Goal: Task Accomplishment & Management: Use online tool/utility

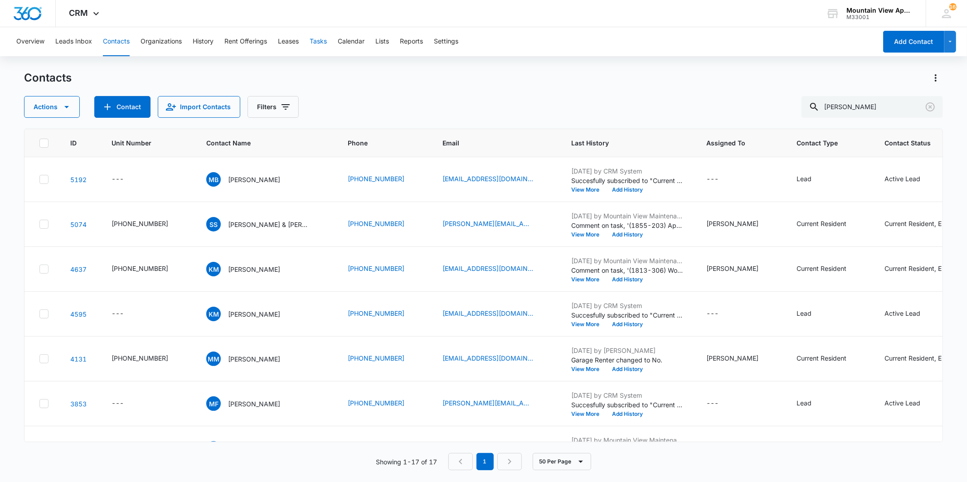
click at [319, 36] on button "Tasks" at bounding box center [318, 41] width 17 height 29
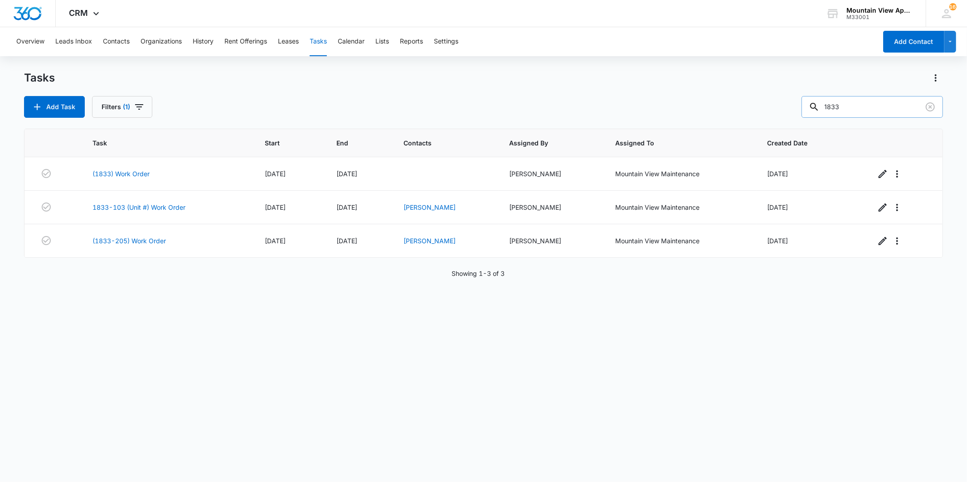
drag, startPoint x: 862, startPoint y: 106, endPoint x: 812, endPoint y: 106, distance: 50.8
click at [812, 106] on input "1833" at bounding box center [871, 107] width 141 height 22
type input "[PERSON_NAME]"
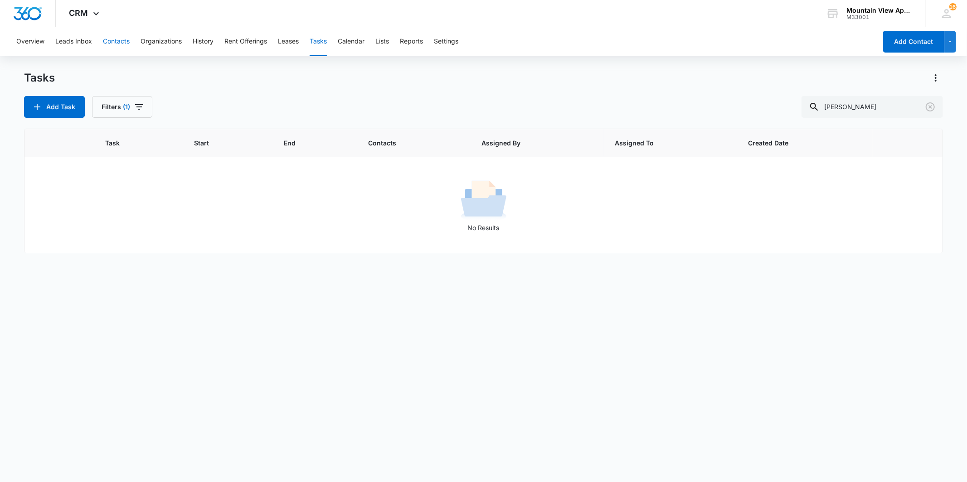
click at [116, 40] on button "Contacts" at bounding box center [116, 41] width 27 height 29
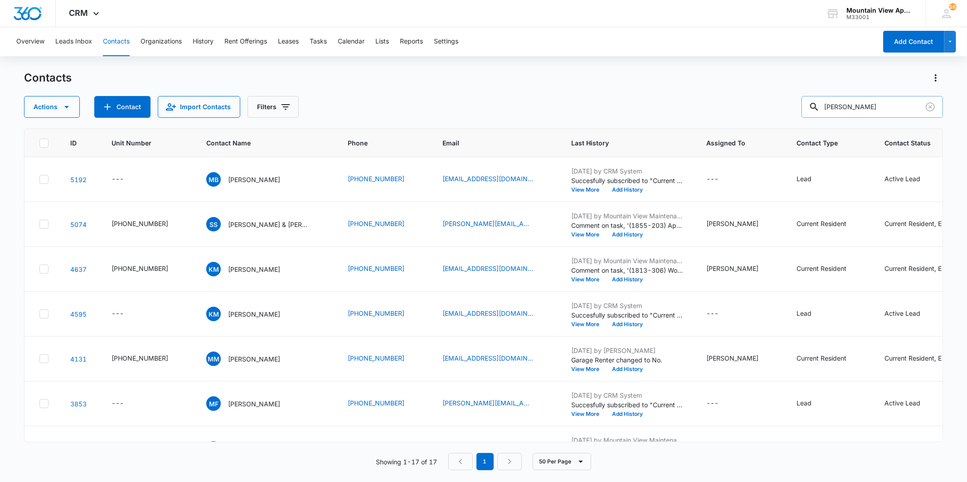
scroll to position [402, 0]
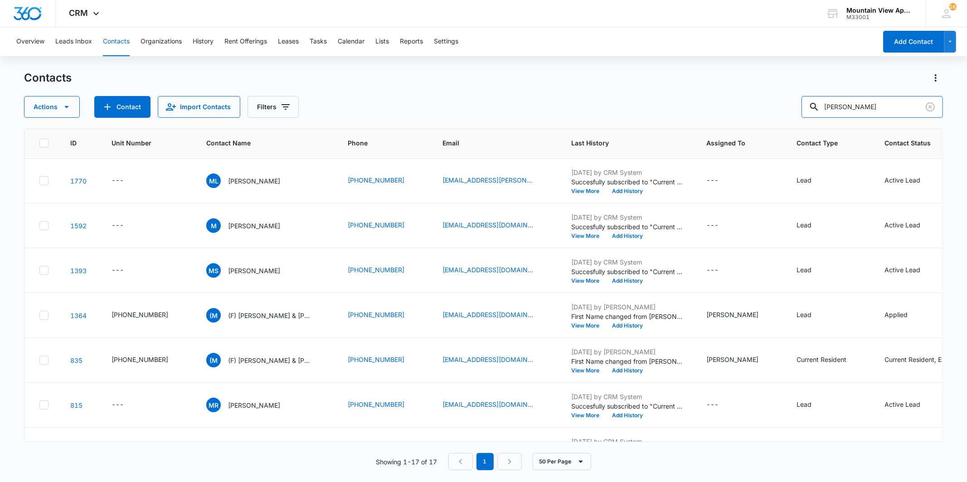
drag, startPoint x: 857, startPoint y: 110, endPoint x: 804, endPoint y: 110, distance: 53.0
click at [804, 110] on div "Actions Contact Import Contacts Filters [PERSON_NAME]" at bounding box center [483, 107] width 918 height 22
click at [314, 39] on button "Tasks" at bounding box center [318, 41] width 17 height 29
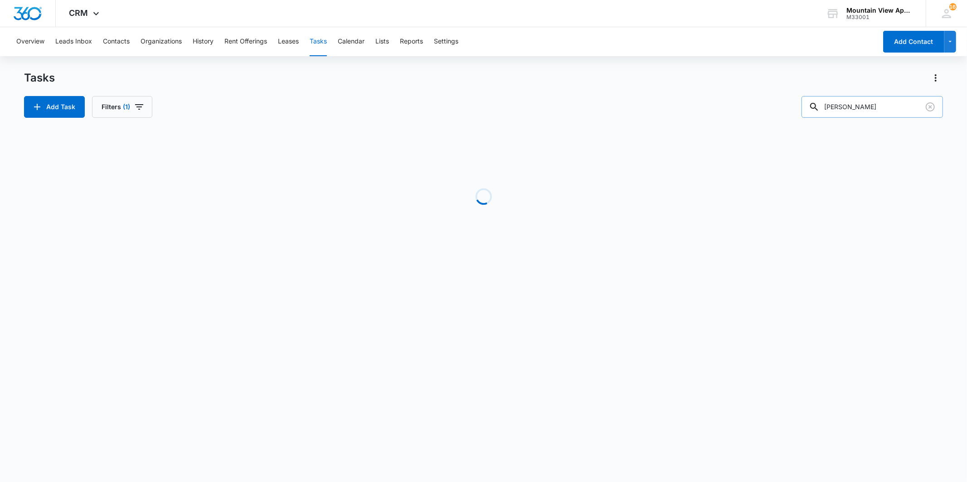
click at [877, 106] on input "[PERSON_NAME]" at bounding box center [871, 107] width 141 height 22
type input "w"
type input "1855"
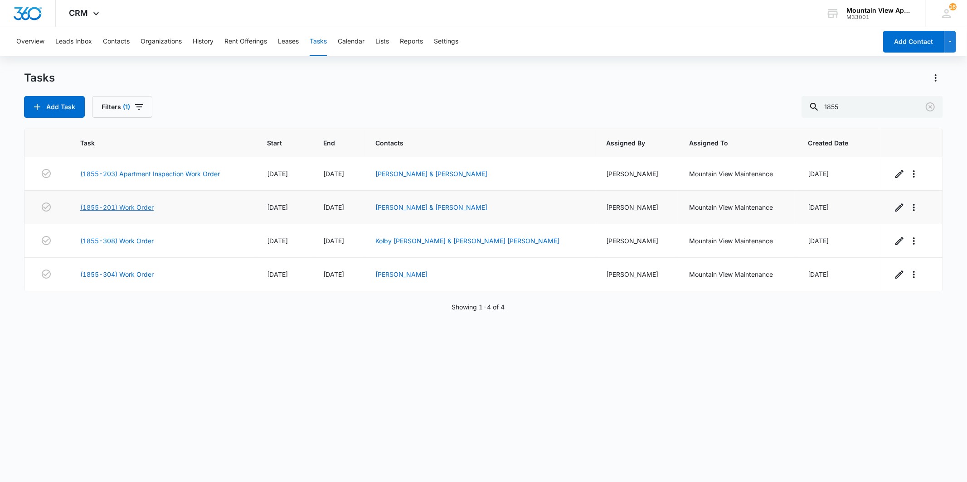
click at [135, 207] on link "(1855-201) Work Order" at bounding box center [116, 208] width 73 height 10
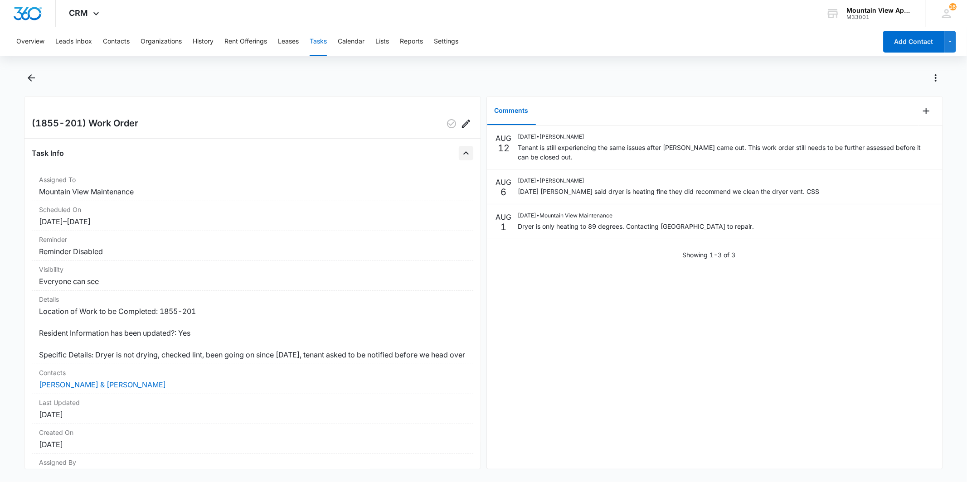
click at [460, 154] on icon "Close" at bounding box center [465, 153] width 11 height 11
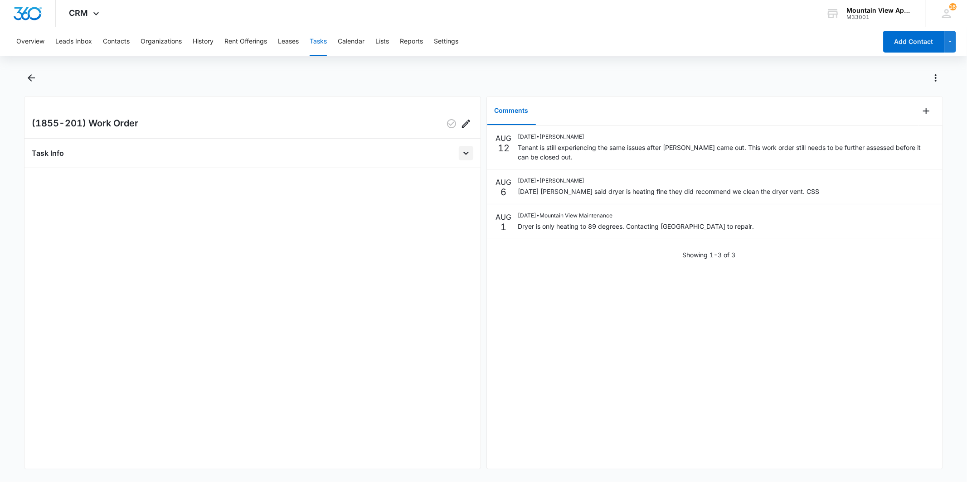
click at [463, 155] on icon "Open" at bounding box center [465, 153] width 5 height 3
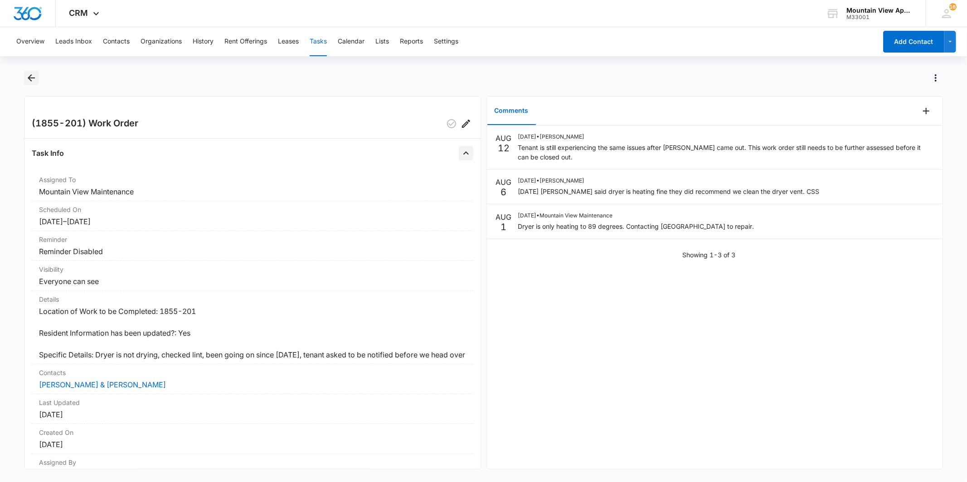
click at [33, 79] on icon "Back" at bounding box center [31, 78] width 11 height 11
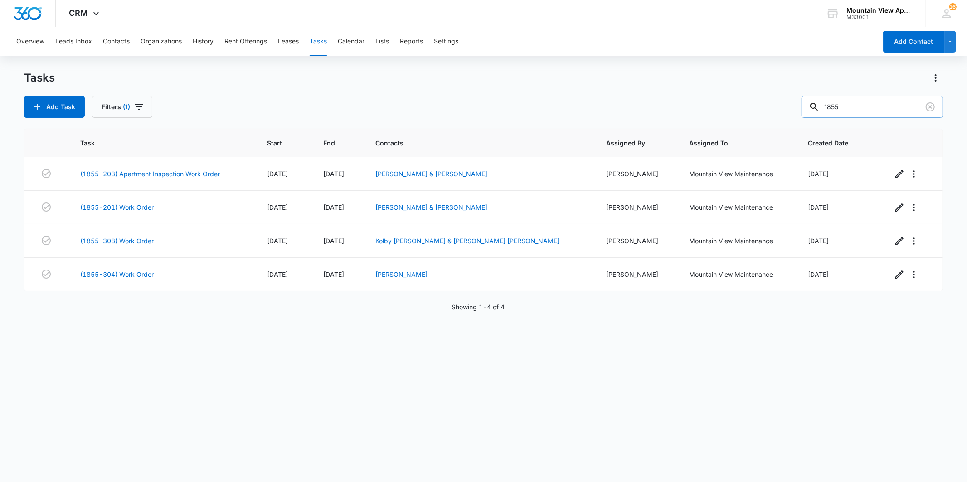
click at [894, 114] on input "1855" at bounding box center [871, 107] width 141 height 22
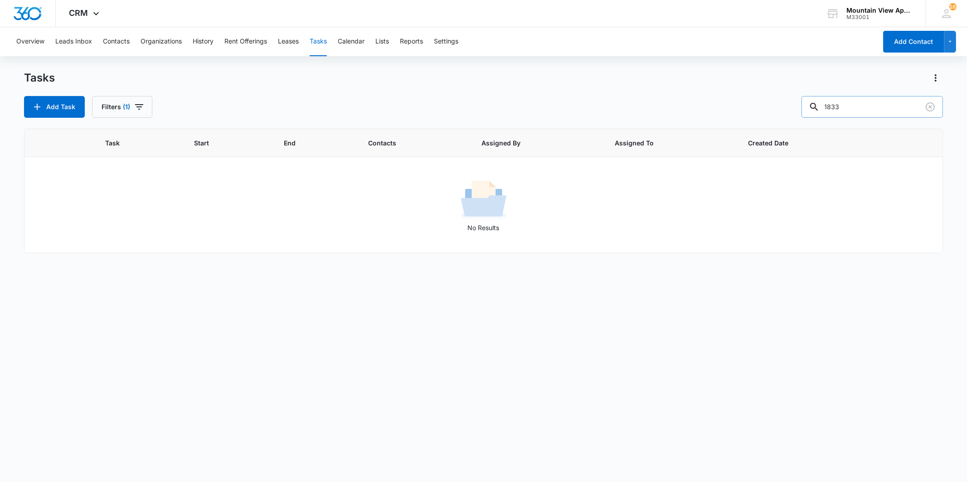
type input "1833"
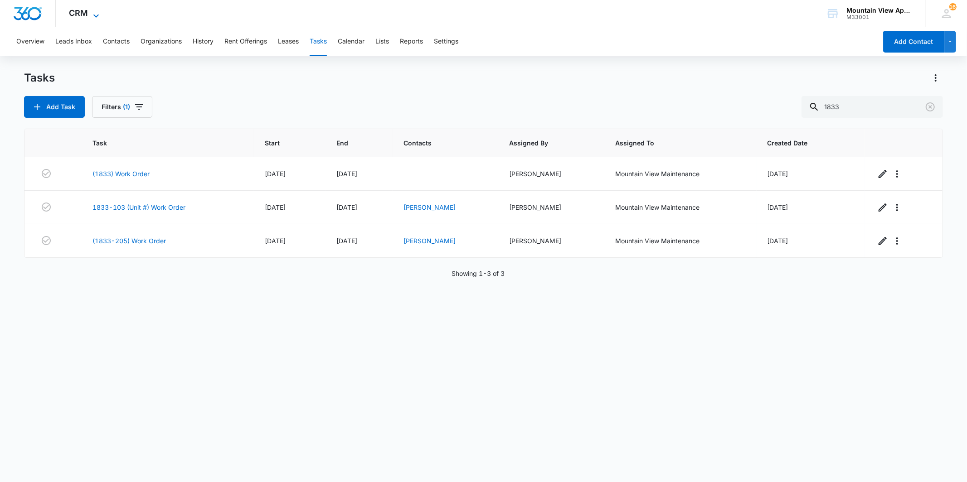
click at [96, 9] on div "CRM Apps Reputation Websites Forms CRM Email Social Content Ads Intelligence Fi…" at bounding box center [85, 13] width 59 height 27
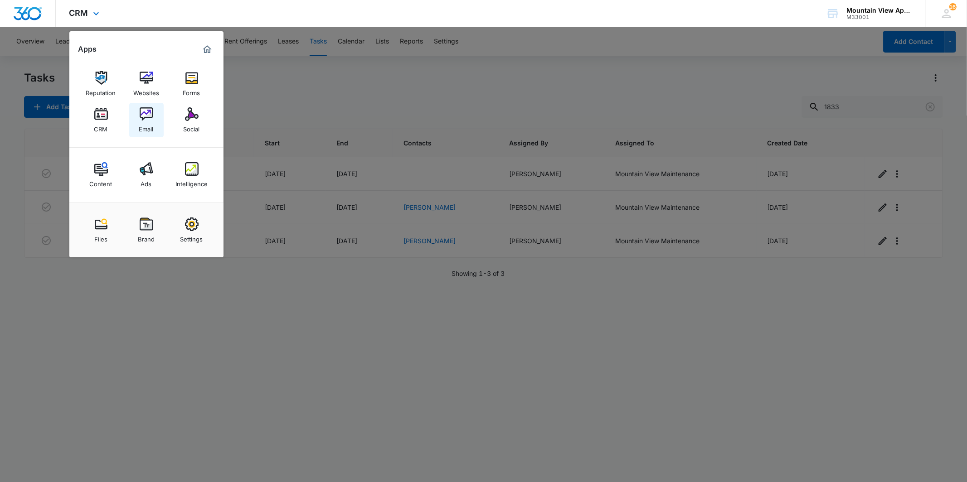
click at [146, 125] on div "Email" at bounding box center [146, 127] width 15 height 12
